Goal: Find specific page/section: Find specific page/section

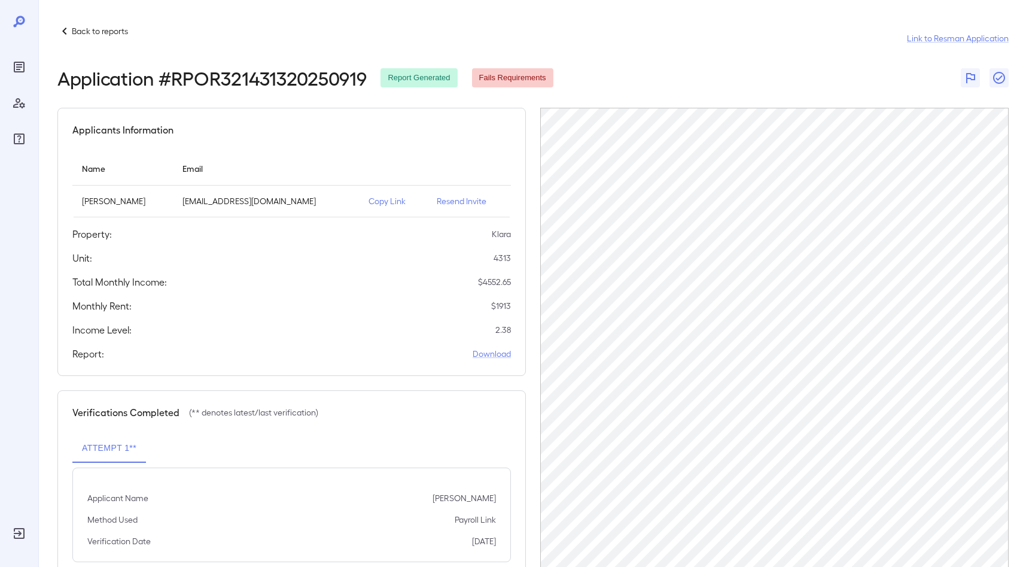
scroll to position [34, 0]
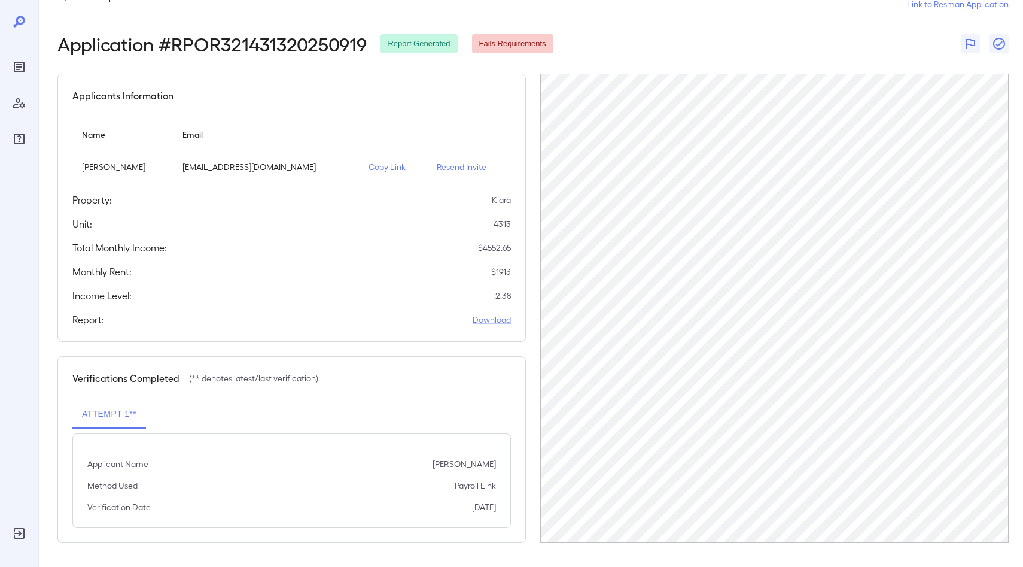
click at [19, 21] on icon at bounding box center [19, 21] width 14 height 14
click at [24, 26] on icon at bounding box center [19, 21] width 14 height 14
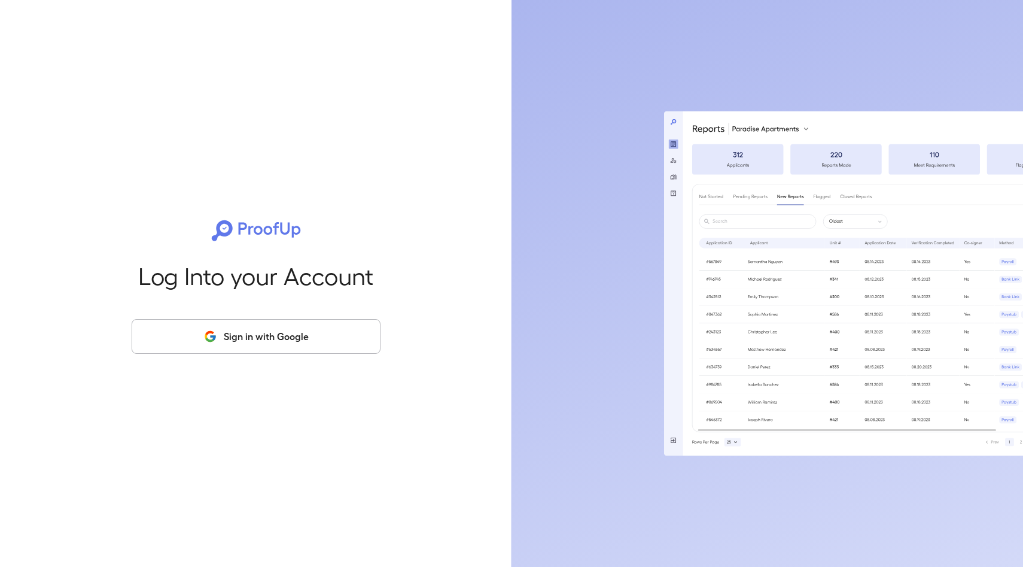
click at [284, 339] on button "Sign in with Google" at bounding box center [256, 336] width 249 height 35
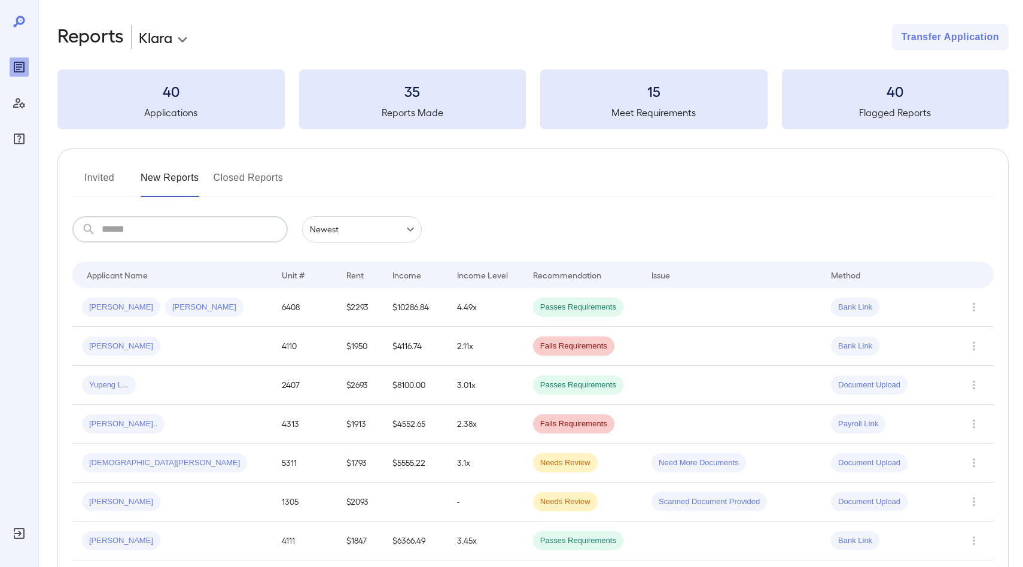
click at [111, 238] on input "text" at bounding box center [195, 229] width 186 height 26
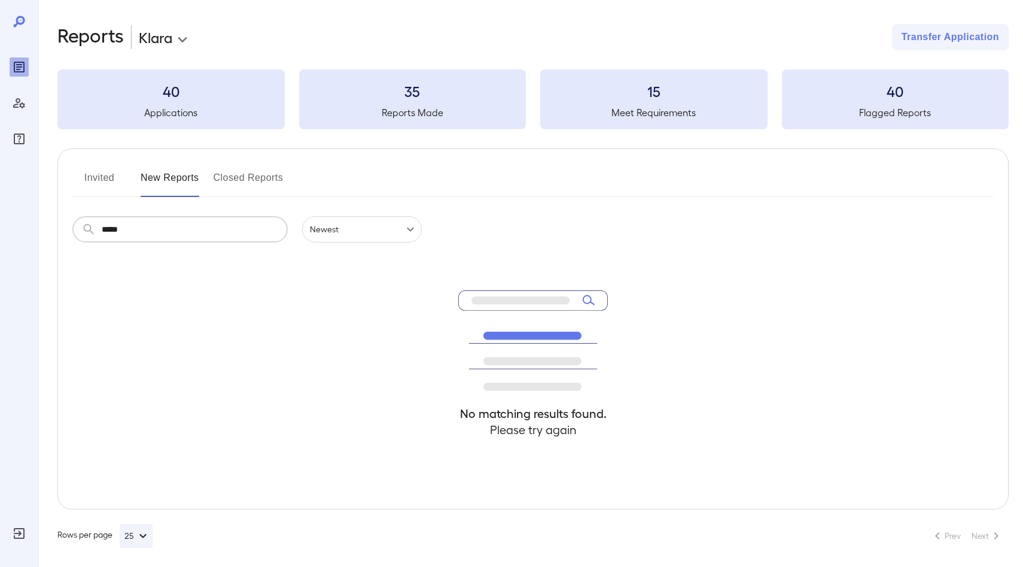
type input "*****"
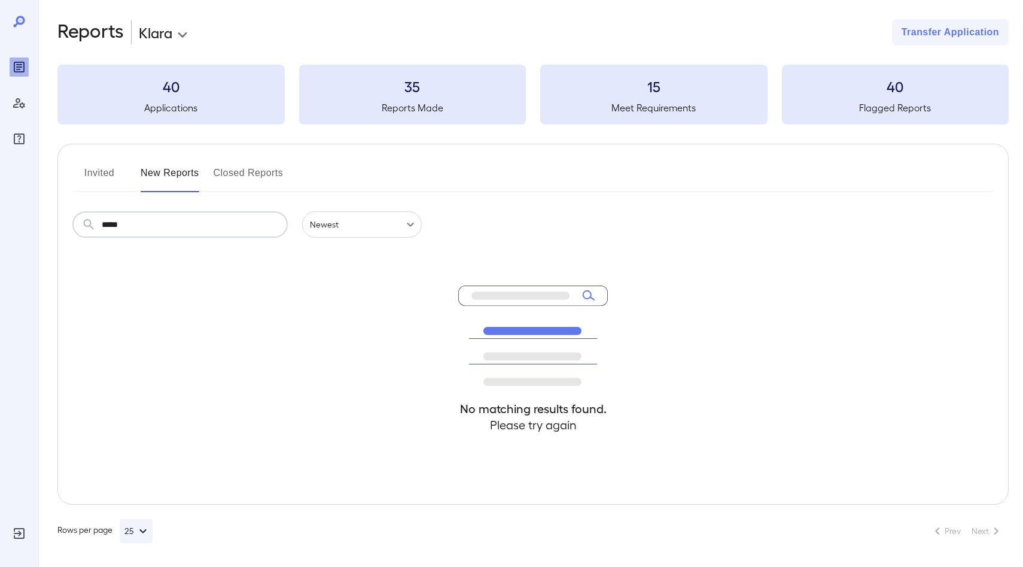
scroll to position [4, 0]
click at [172, 92] on h3 "40" at bounding box center [170, 86] width 227 height 19
click at [147, 232] on input "*****" at bounding box center [195, 225] width 186 height 26
click at [213, 112] on h5 "Applications" at bounding box center [170, 108] width 227 height 14
click at [26, 19] on icon at bounding box center [19, 21] width 14 height 14
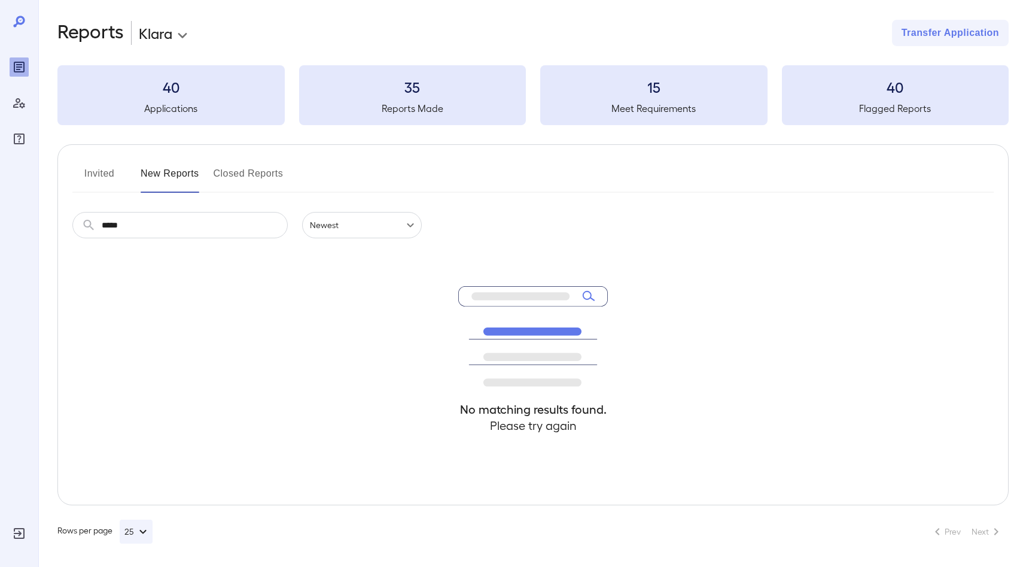
click at [181, 92] on h3 "40" at bounding box center [170, 86] width 227 height 19
click at [172, 92] on h3 "40" at bounding box center [170, 86] width 227 height 19
click at [20, 25] on icon at bounding box center [18, 21] width 11 height 11
click at [20, 22] on icon at bounding box center [19, 21] width 14 height 14
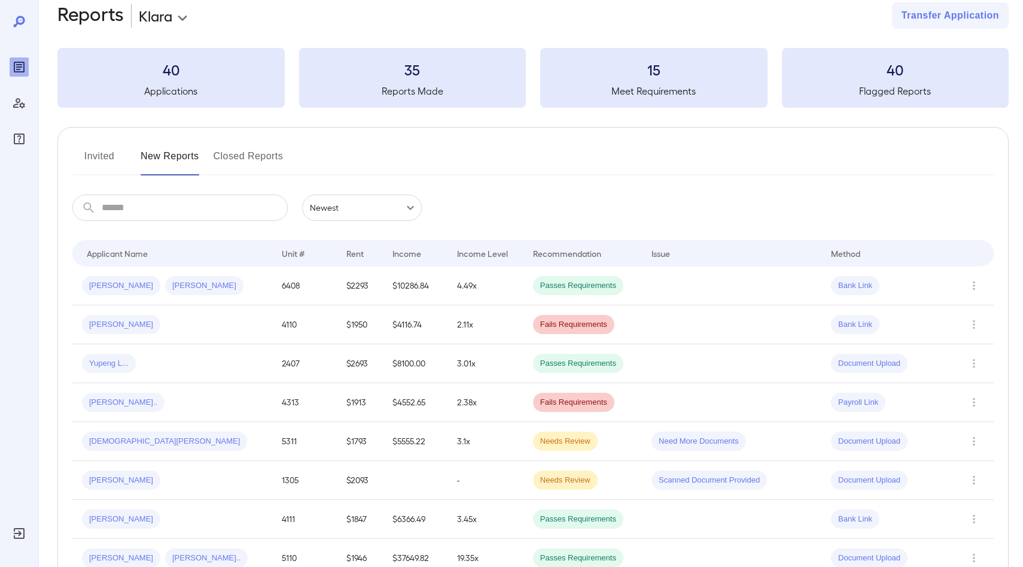
scroll to position [18, 0]
